Goal: Find specific page/section: Find specific page/section

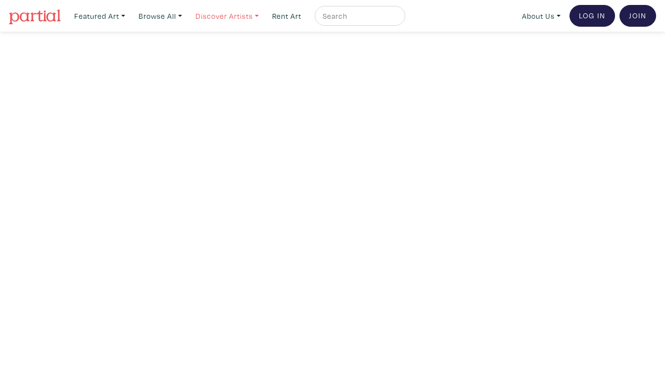
click at [130, 15] on link "Discover Artists" at bounding box center [100, 16] width 60 height 20
click at [221, 44] on link "Newest" at bounding box center [240, 45] width 81 height 9
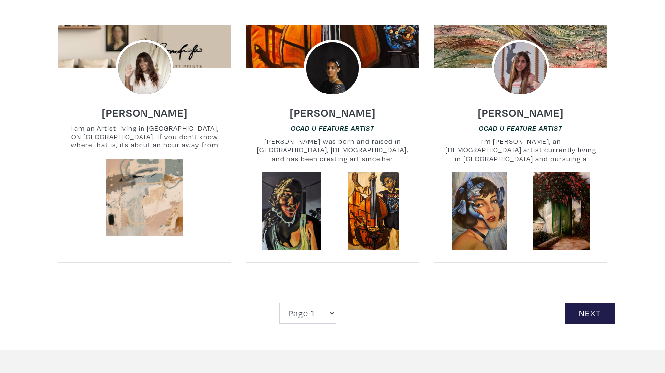
scroll to position [2184, 0]
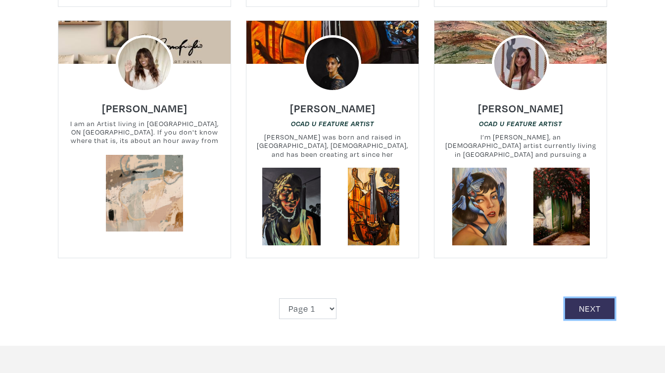
click at [585, 298] on link "Next" at bounding box center [589, 308] width 49 height 21
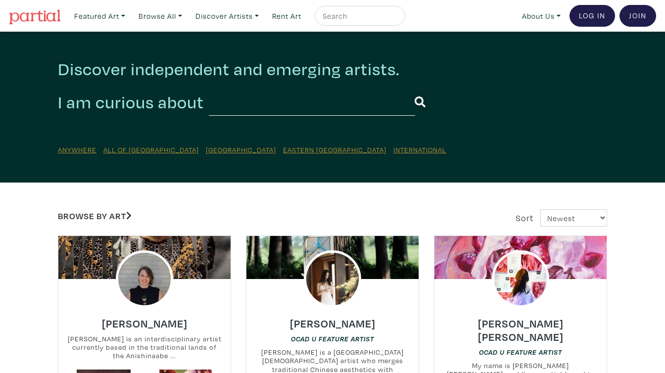
click at [286, 118] on div "Discover independent and emerging artists. I am curious about Anywhere All of C…" at bounding box center [332, 106] width 564 height 97
click at [281, 106] on input "text" at bounding box center [312, 102] width 206 height 27
type input "rea kelly"
click at [414, 90] on button "submit" at bounding box center [419, 103] width 11 height 26
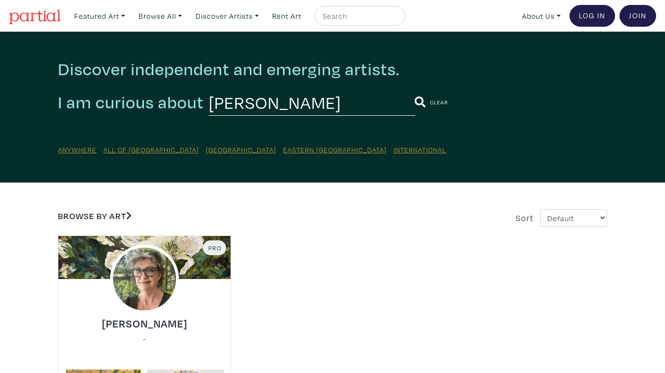
click at [152, 288] on img at bounding box center [144, 278] width 69 height 69
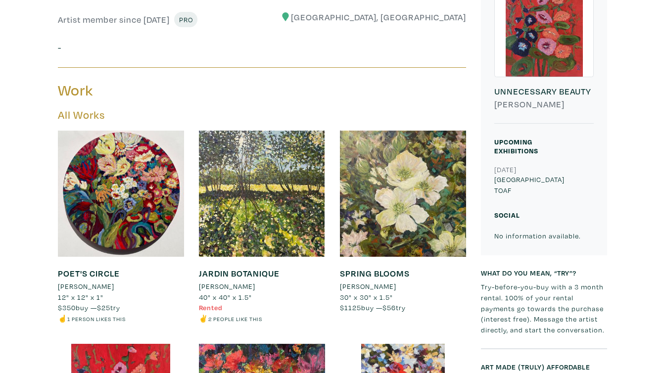
scroll to position [275, 0]
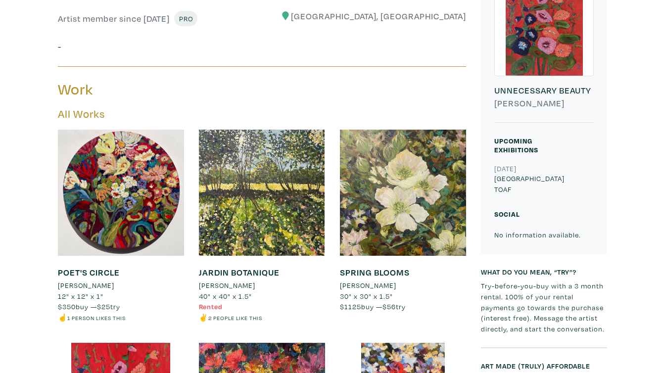
click at [221, 307] on span "Rented" at bounding box center [211, 306] width 24 height 9
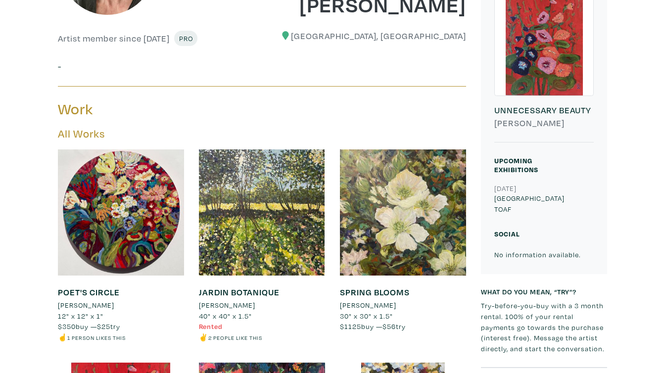
scroll to position [0, 0]
